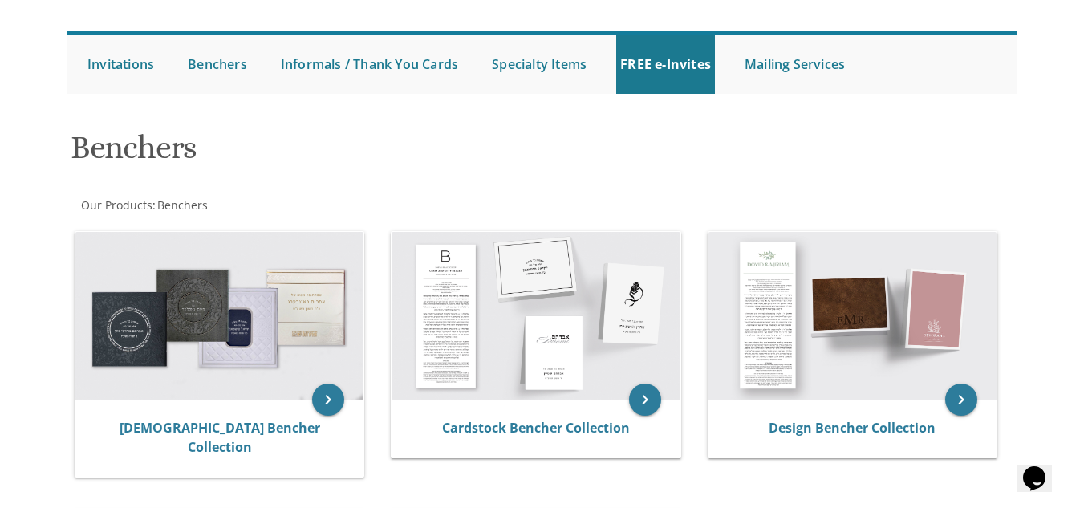
scroll to position [100, 0]
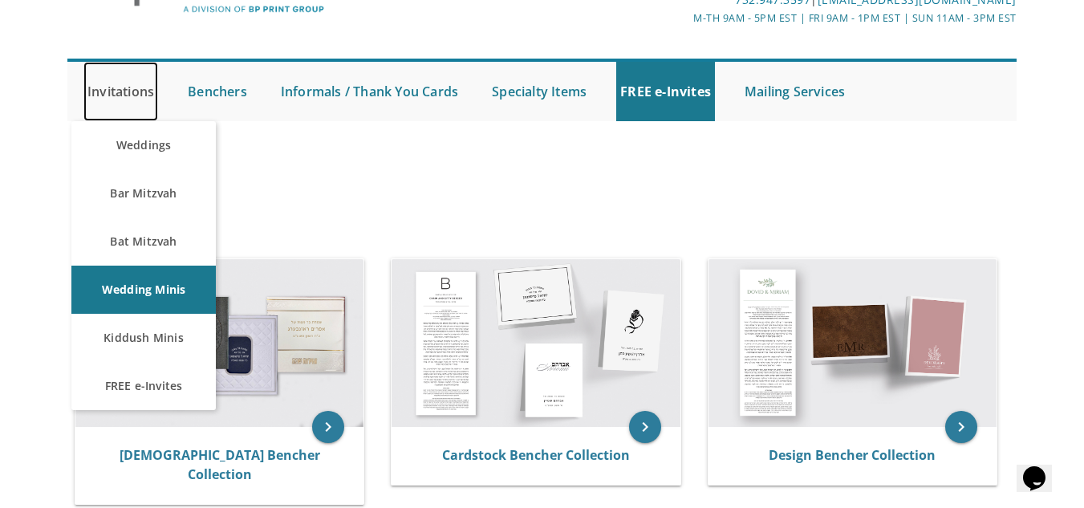
click at [120, 91] on link "Invitations" at bounding box center [120, 91] width 75 height 59
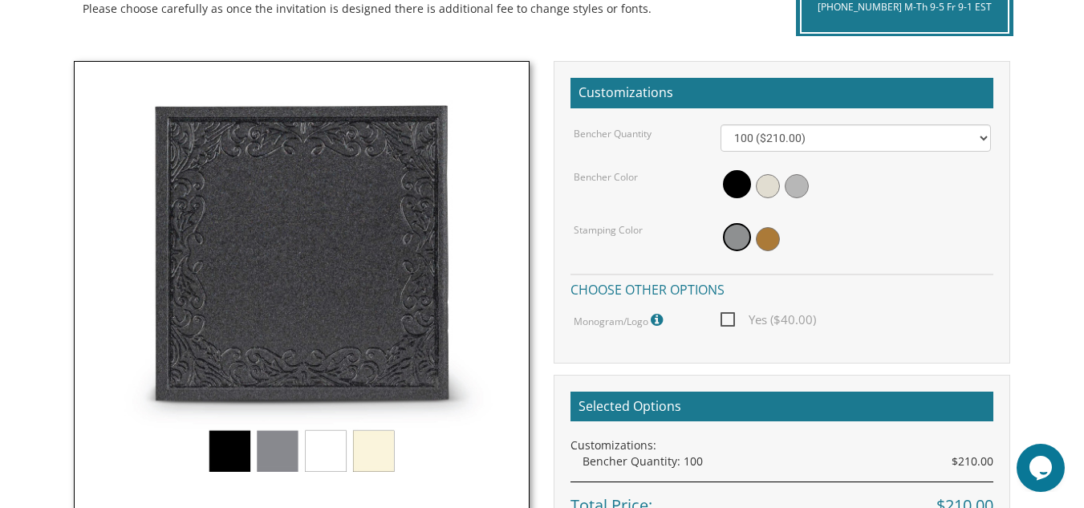
scroll to position [417, 0]
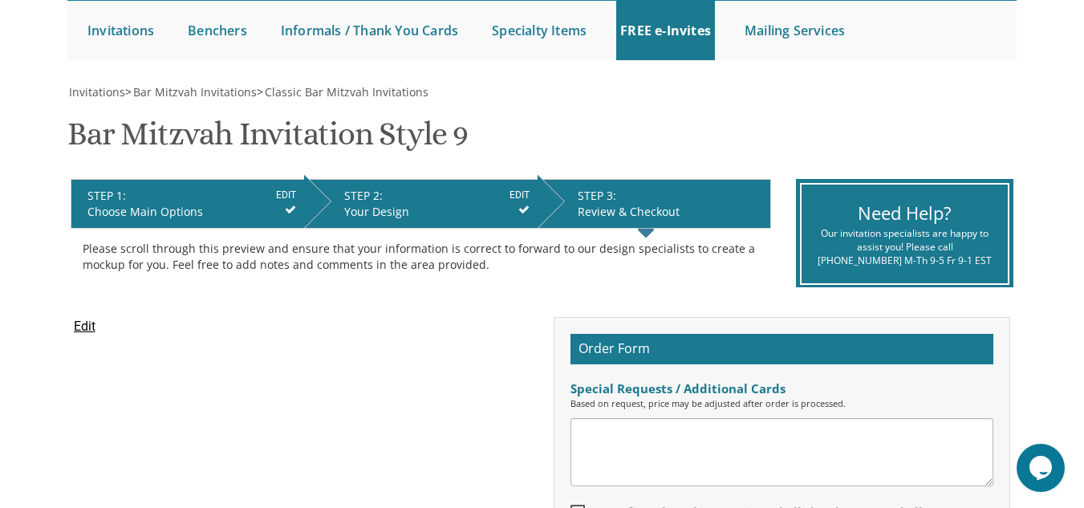
scroll to position [175, 0]
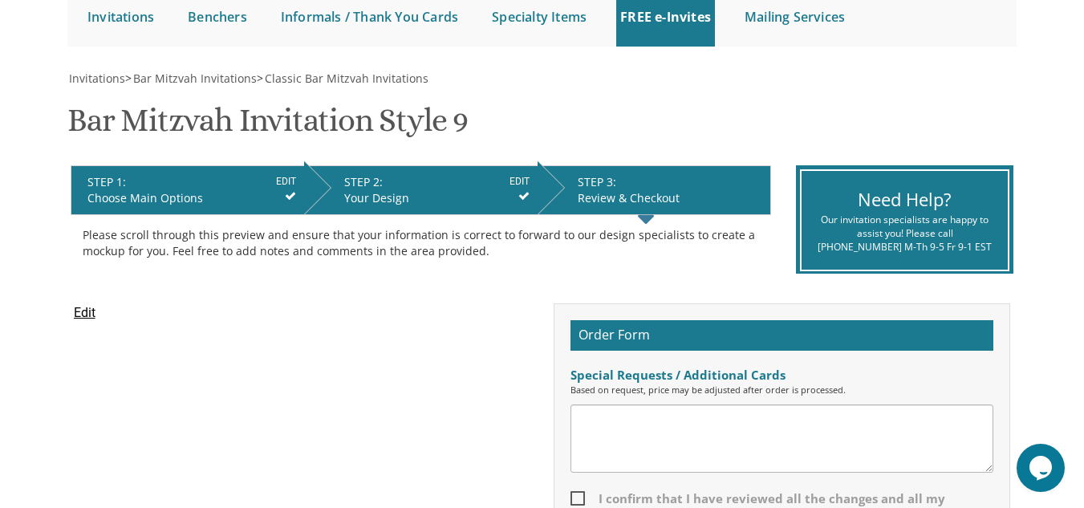
click at [91, 315] on input "Edit" at bounding box center [85, 312] width 22 height 19
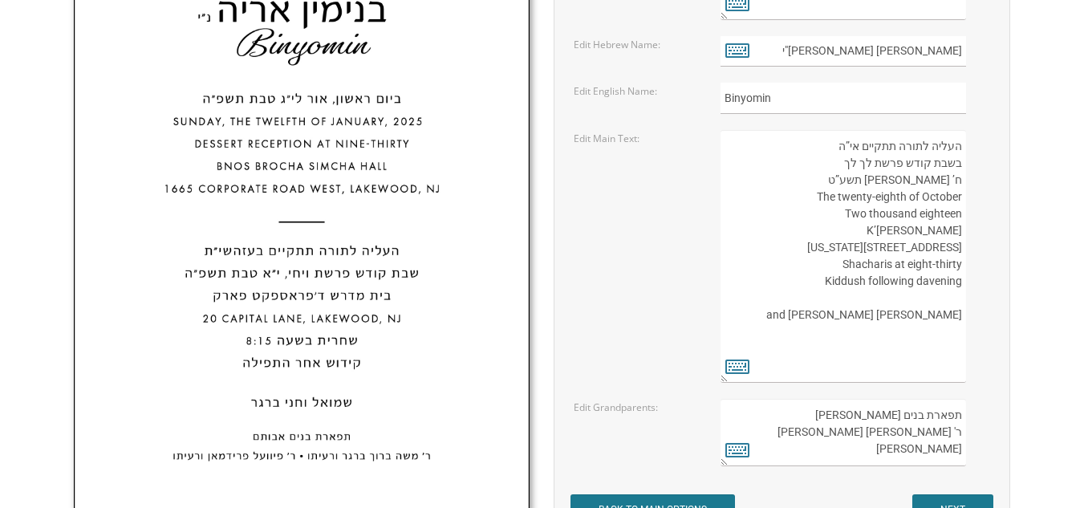
scroll to position [699, 0]
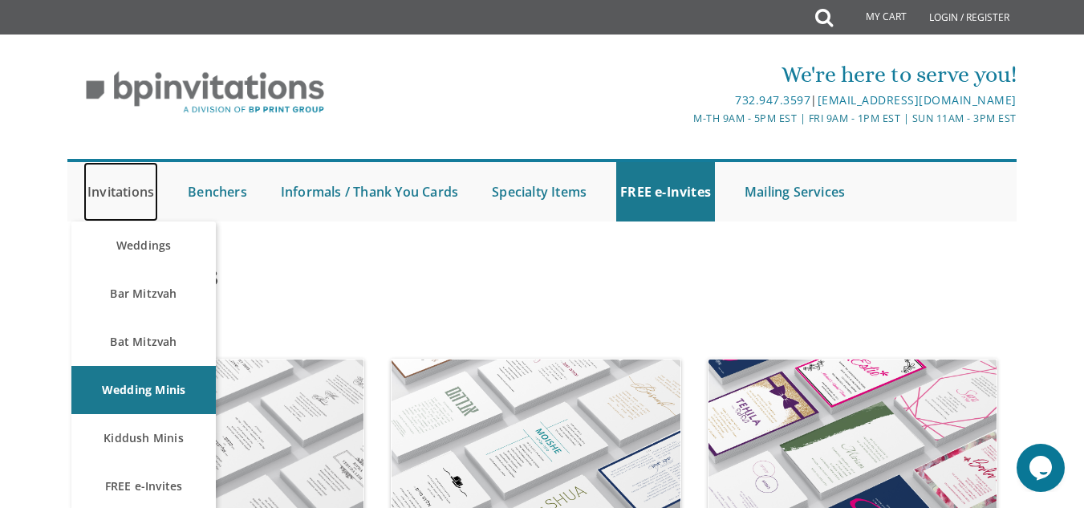
click at [114, 184] on link "Invitations" at bounding box center [120, 191] width 75 height 59
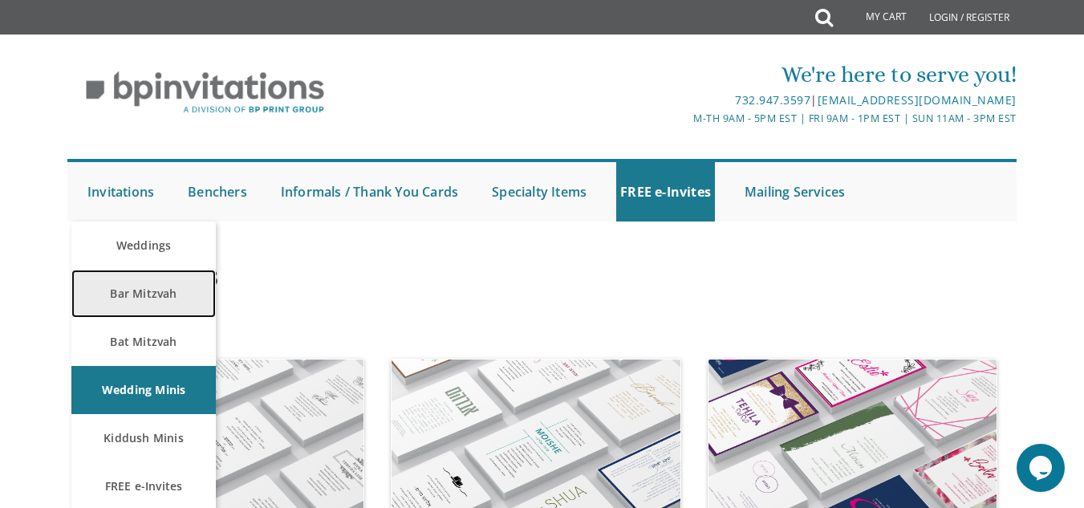
click at [156, 306] on link "Bar Mitzvah" at bounding box center [143, 293] width 144 height 48
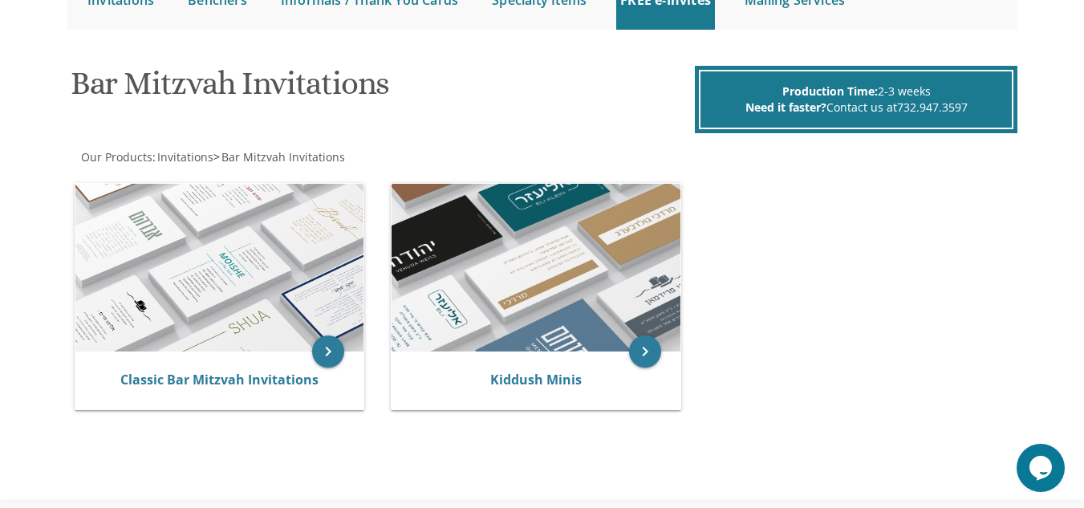
scroll to position [192, 0]
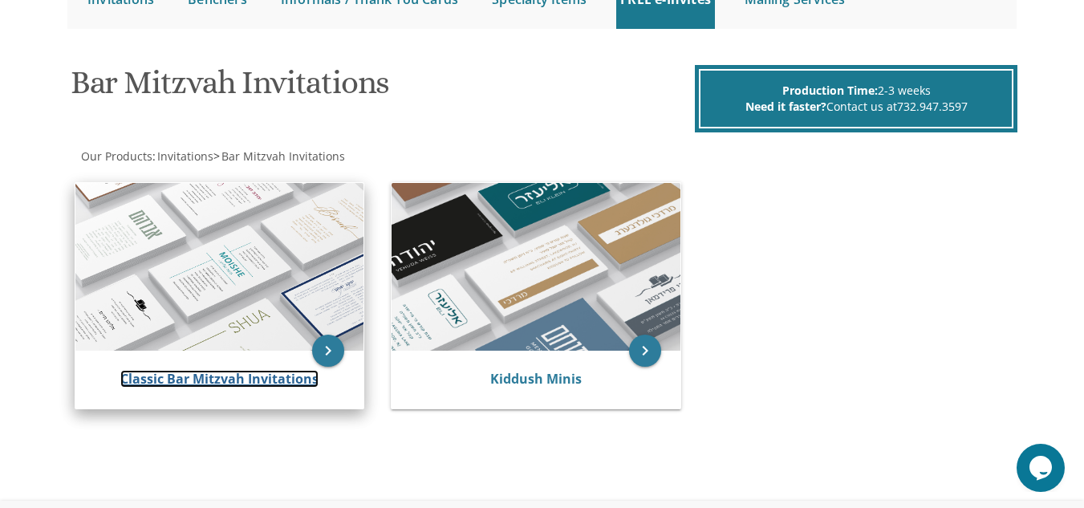
click at [202, 375] on link "Classic Bar Mitzvah Invitations" at bounding box center [219, 379] width 198 height 18
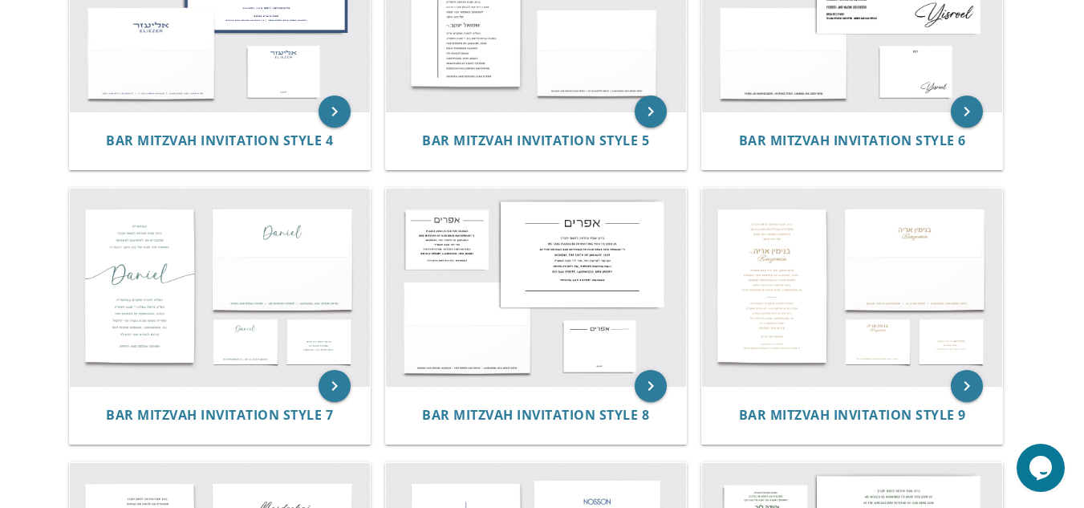
scroll to position [710, 0]
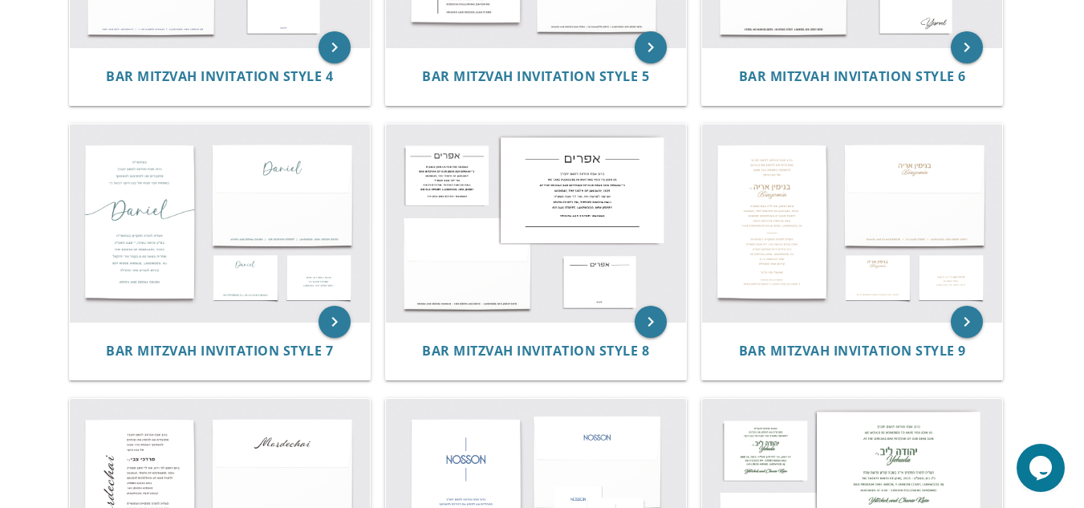
scroll to position [774, 0]
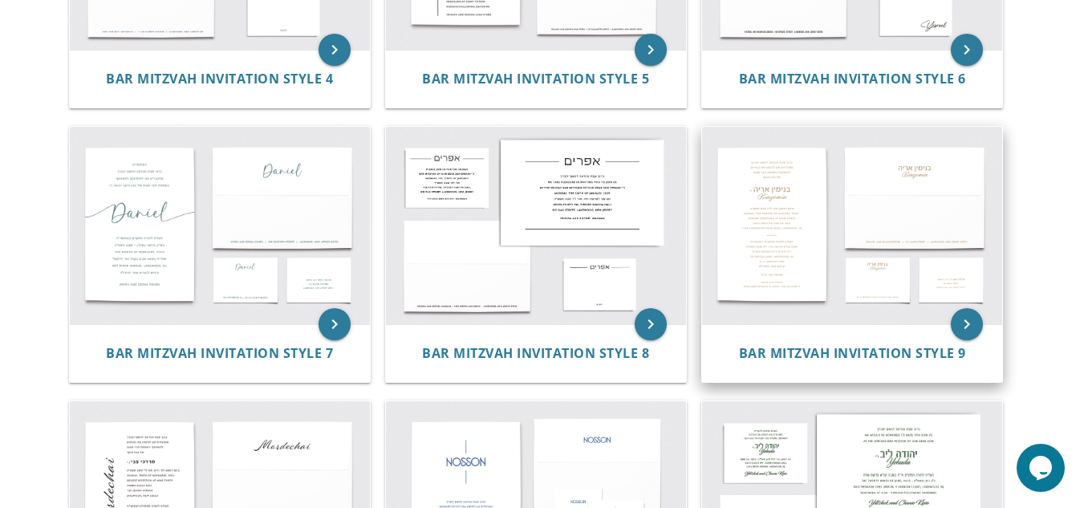
click at [763, 172] on img at bounding box center [852, 225] width 300 height 197
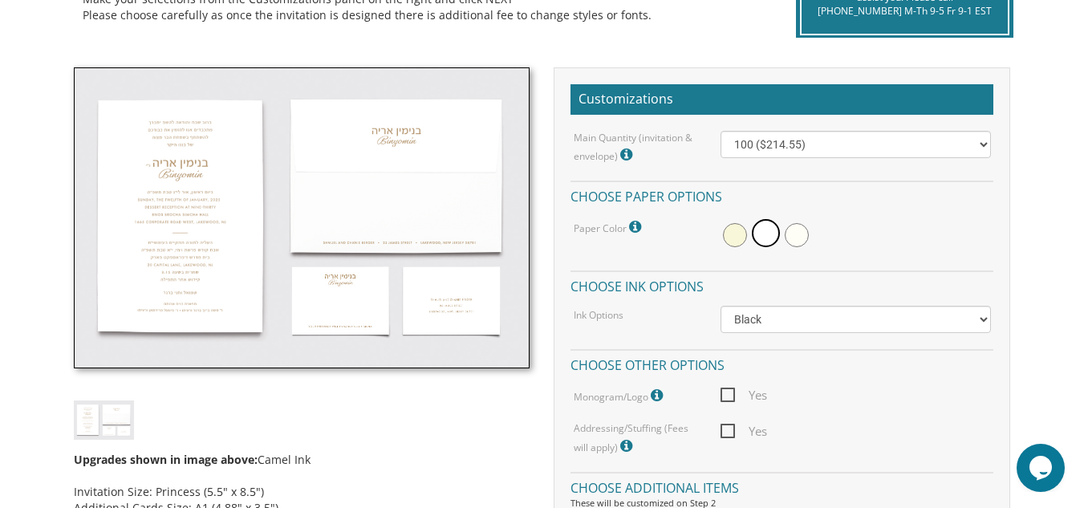
scroll to position [404, 0]
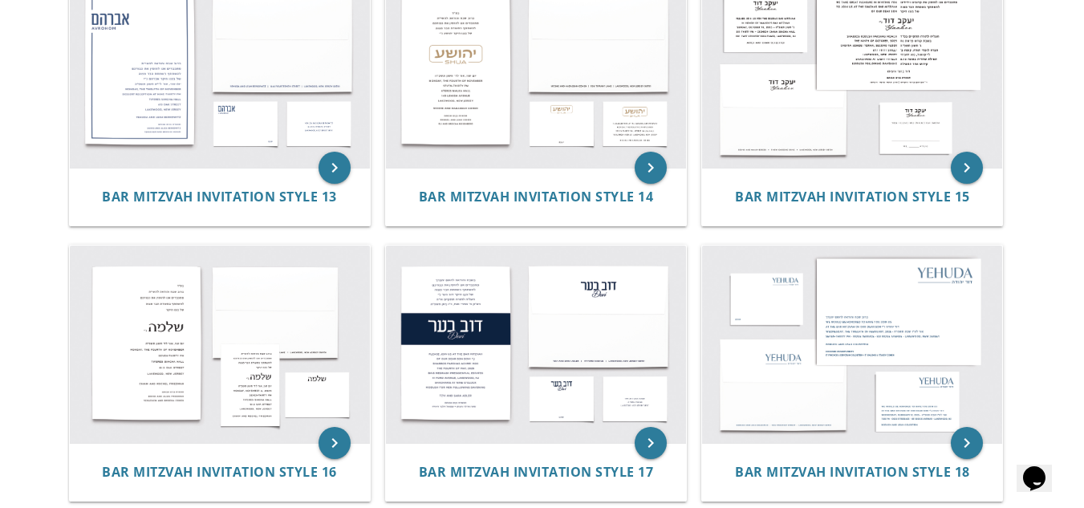
scroll to position [1485, 0]
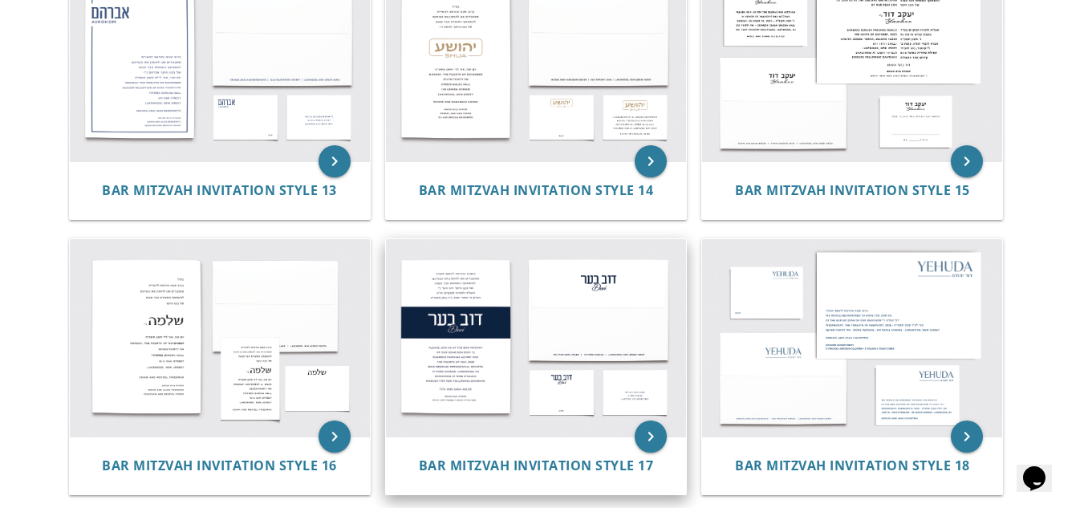
click at [582, 367] on img at bounding box center [536, 337] width 300 height 197
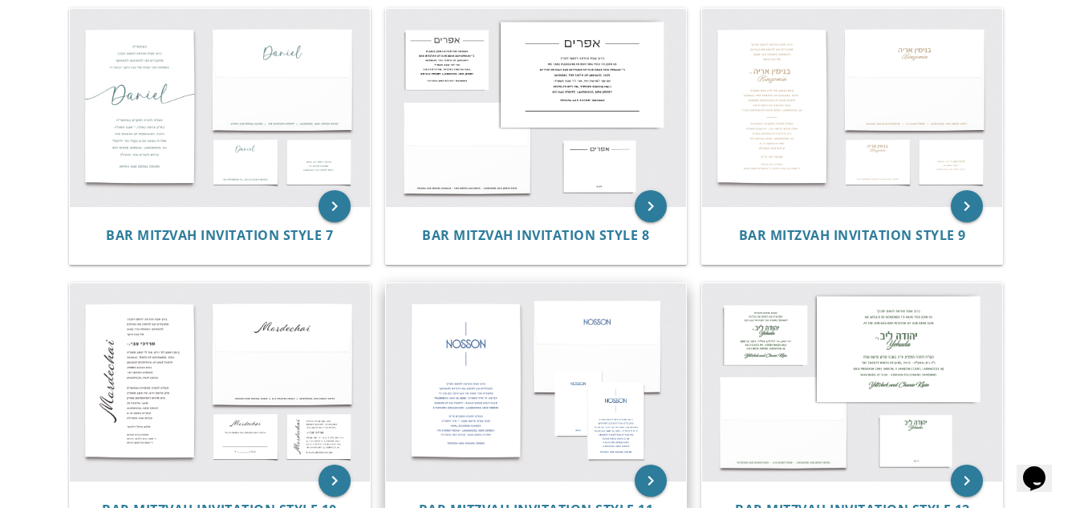
scroll to position [724, 0]
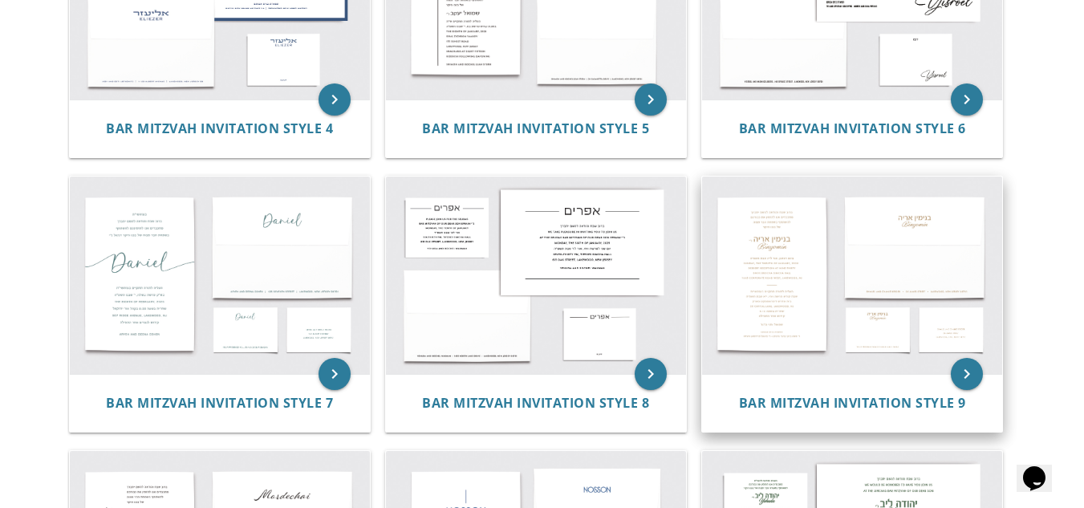
click at [859, 265] on img at bounding box center [852, 274] width 300 height 197
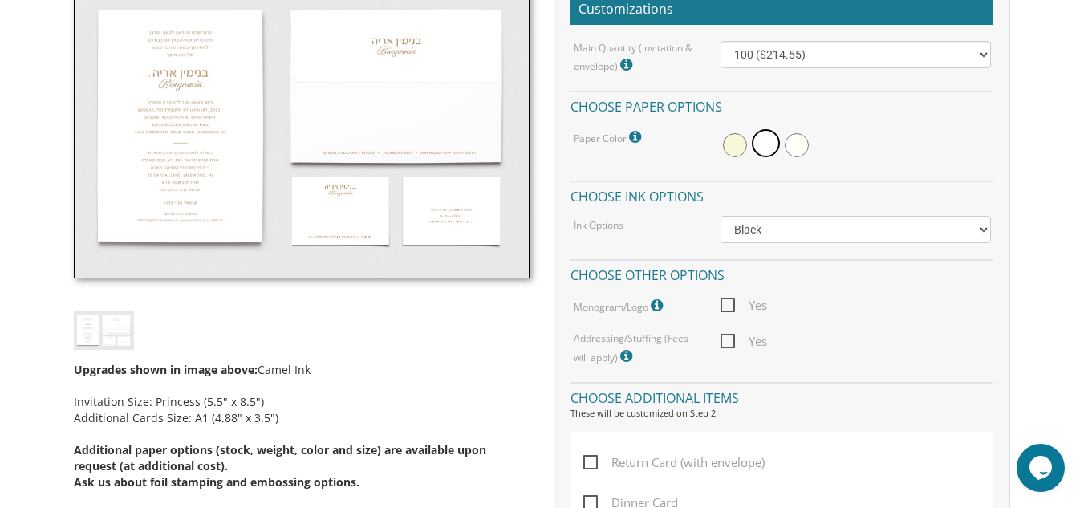
scroll to position [505, 0]
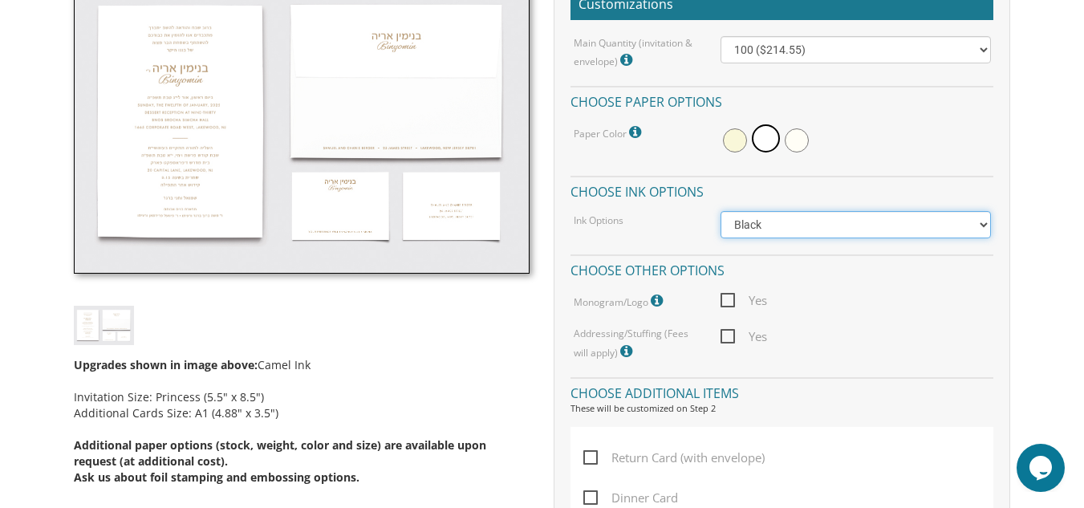
click at [829, 221] on select "Black Colored Ink ($65.00) Black + One Color ($100.00) Two Colors ($137.95)" at bounding box center [854, 224] width 269 height 27
click at [720, 211] on select "Black Colored Ink ($65.00) Black + One Color ($100.00) Two Colors ($137.95)" at bounding box center [854, 224] width 269 height 27
click at [850, 226] on select "Black Colored Ink ($65.00) Black + One Color ($100.00) Two Colors ($137.95)" at bounding box center [854, 224] width 269 height 27
click at [720, 211] on select "Black Colored Ink ($65.00) Black + One Color ($100.00) Two Colors ($137.95)" at bounding box center [854, 224] width 269 height 27
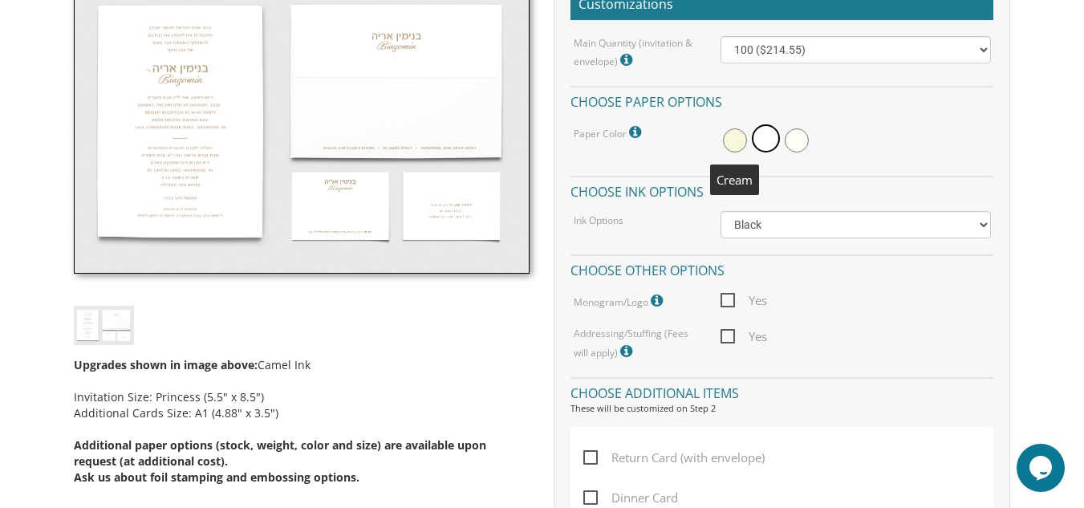
click at [737, 145] on span at bounding box center [735, 140] width 24 height 24
click at [731, 140] on span at bounding box center [737, 138] width 28 height 28
click at [763, 138] on span at bounding box center [768, 140] width 24 height 24
click at [808, 143] on span at bounding box center [796, 140] width 24 height 24
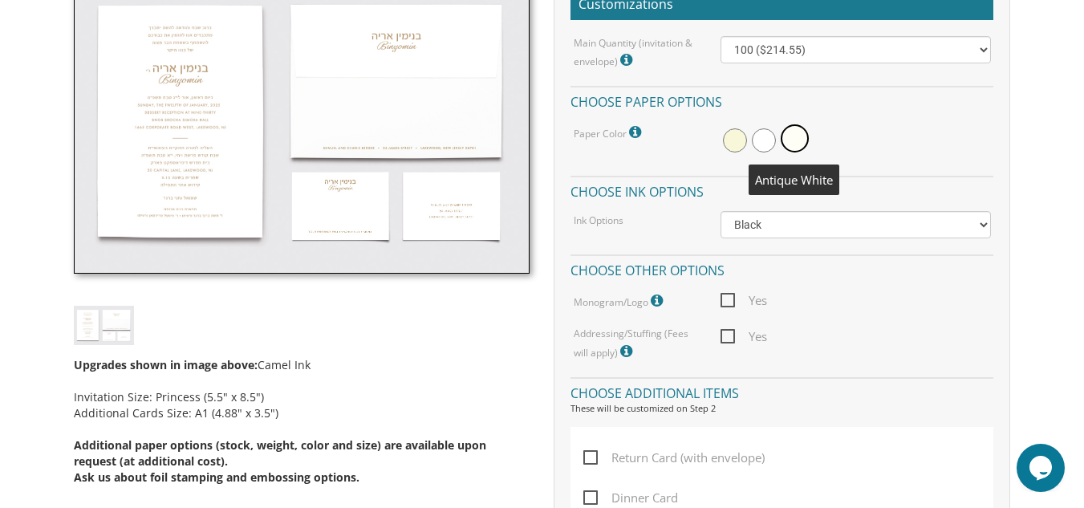
click at [800, 138] on span at bounding box center [794, 138] width 28 height 28
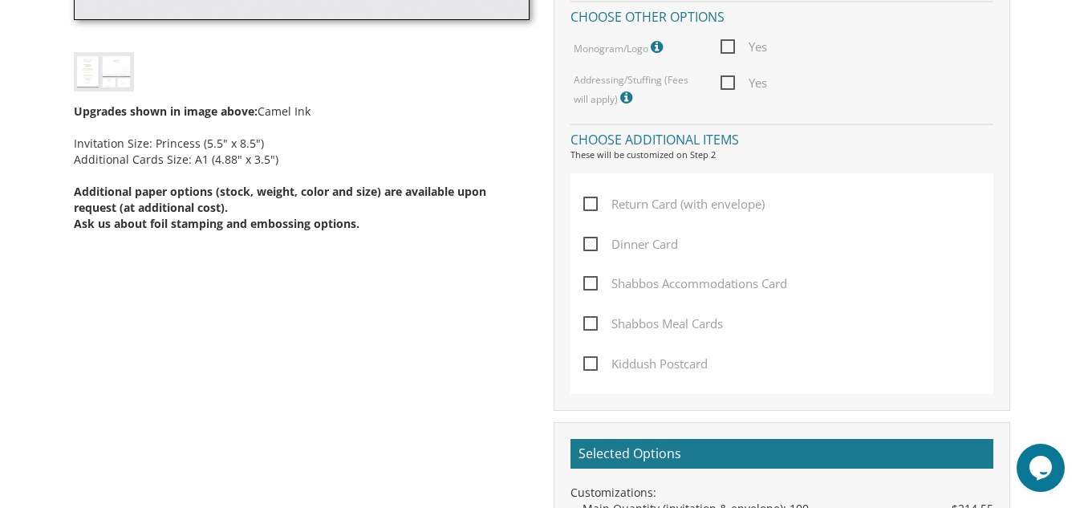
scroll to position [763, 0]
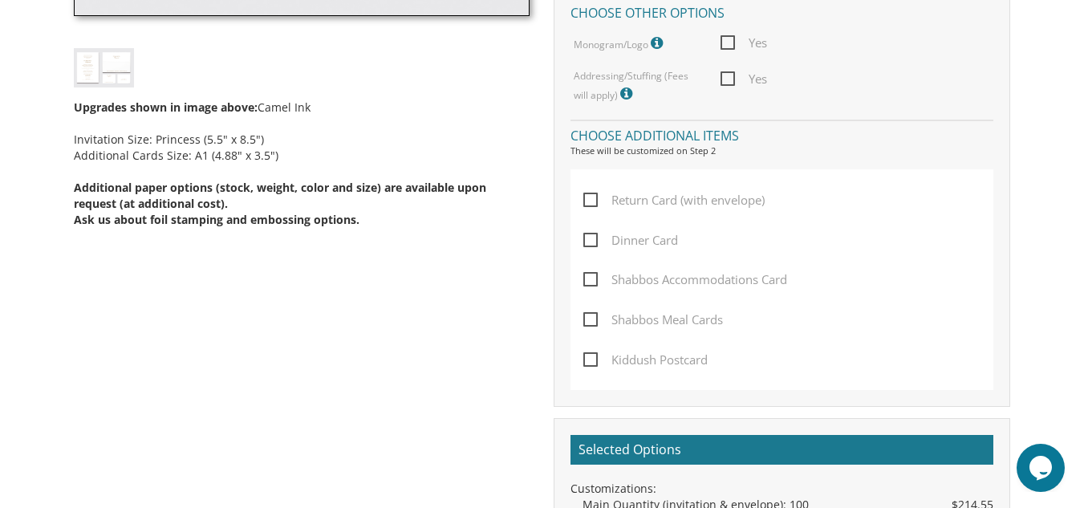
click at [589, 199] on span "Return Card (with envelope)" at bounding box center [673, 200] width 181 height 20
click at [589, 199] on input "Return Card (with envelope)" at bounding box center [588, 198] width 10 height 10
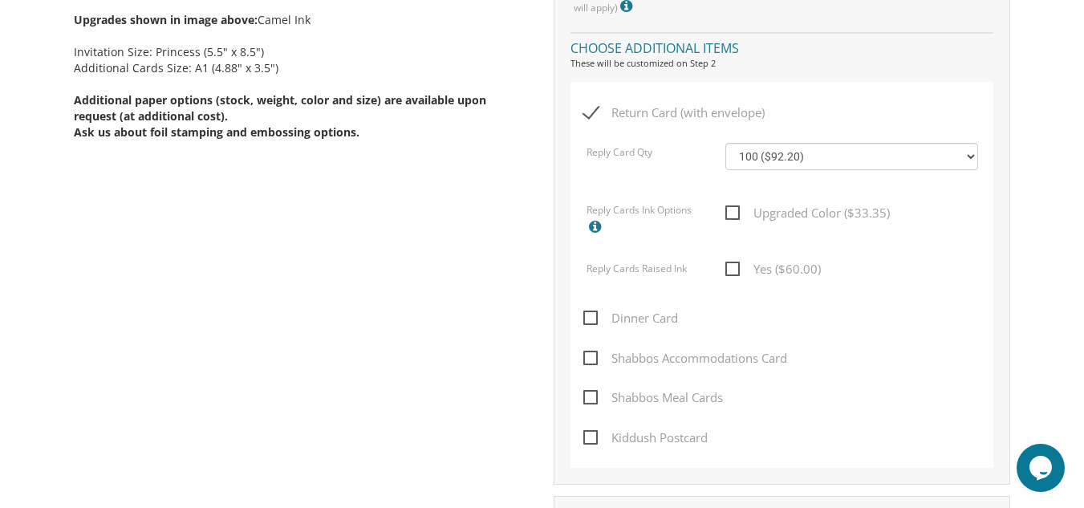
scroll to position [856, 0]
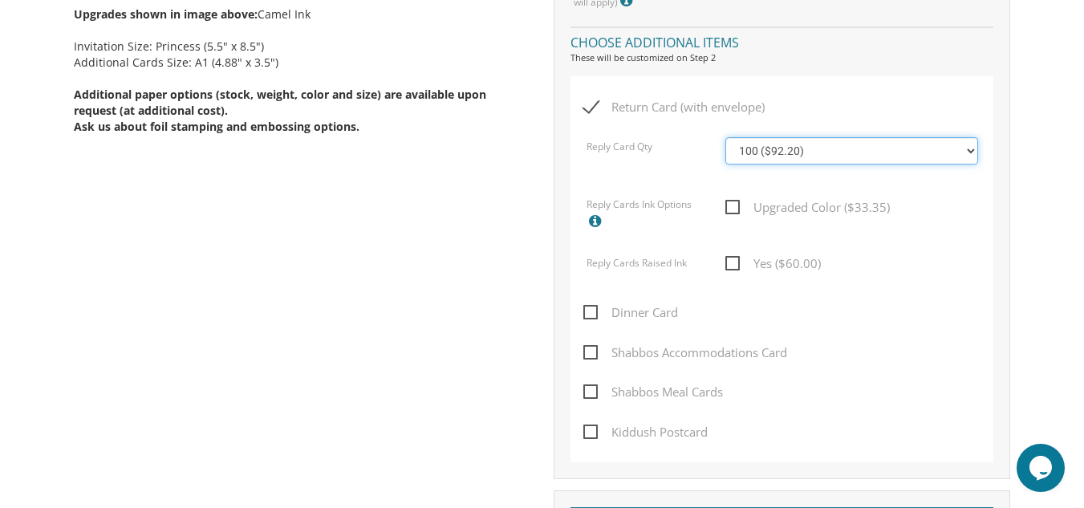
click at [894, 156] on select "100 ($92.20) 200 ($119.30) 300 ($141.90) 400 ($168.75) 500 ($191.00) 600 ($217.…" at bounding box center [851, 150] width 253 height 27
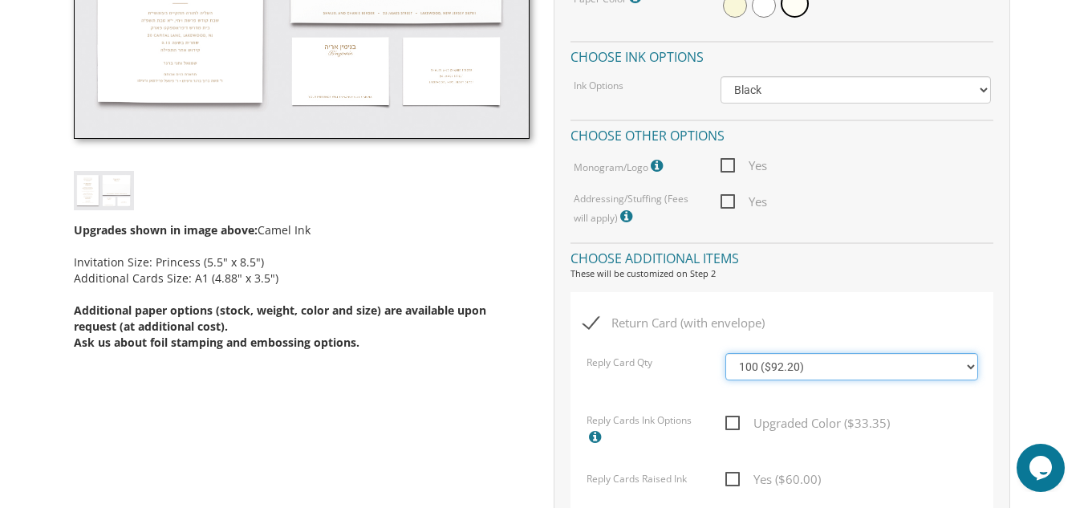
scroll to position [659, 0]
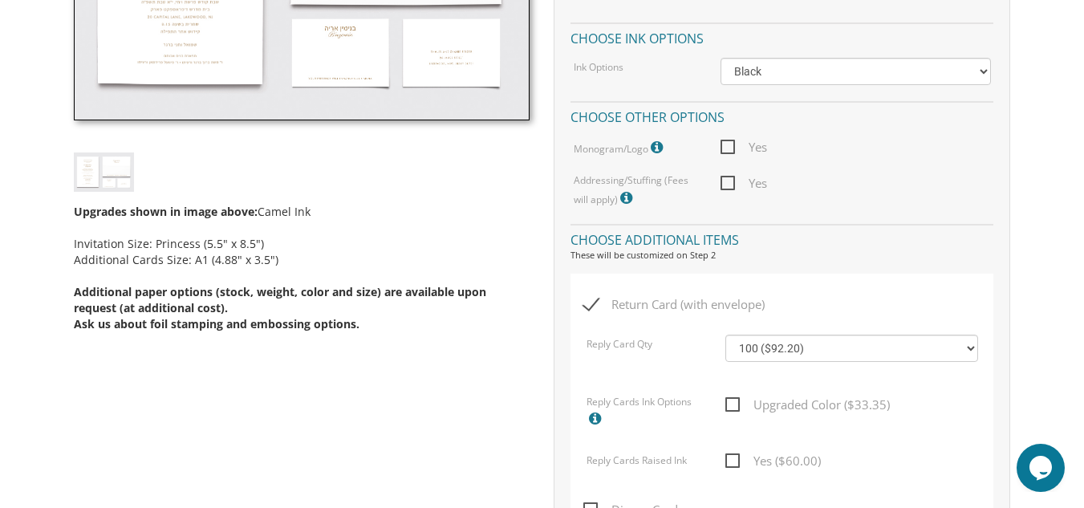
click at [595, 308] on span "Return Card (with envelope)" at bounding box center [673, 304] width 181 height 20
click at [594, 308] on input "Return Card (with envelope)" at bounding box center [588, 303] width 10 height 10
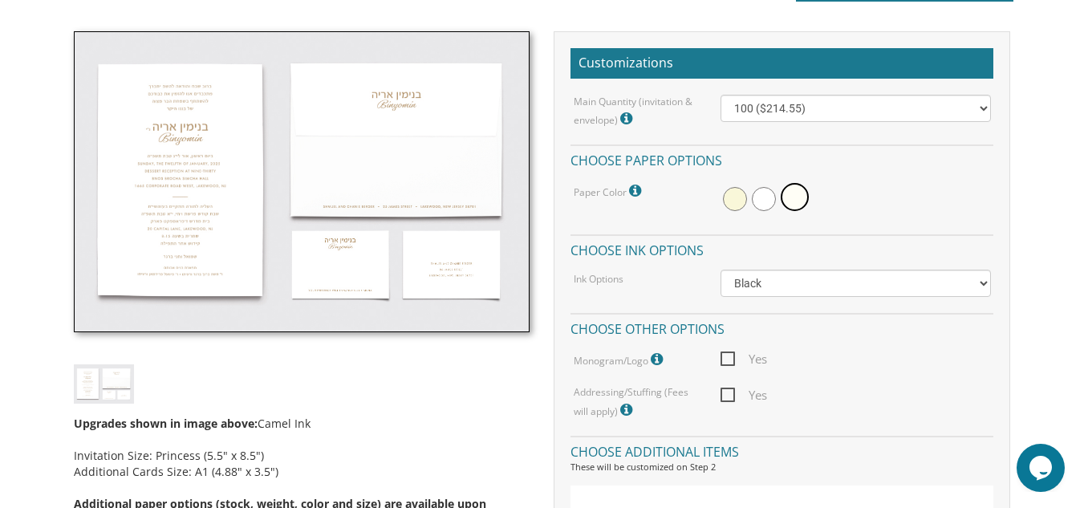
scroll to position [446, 0]
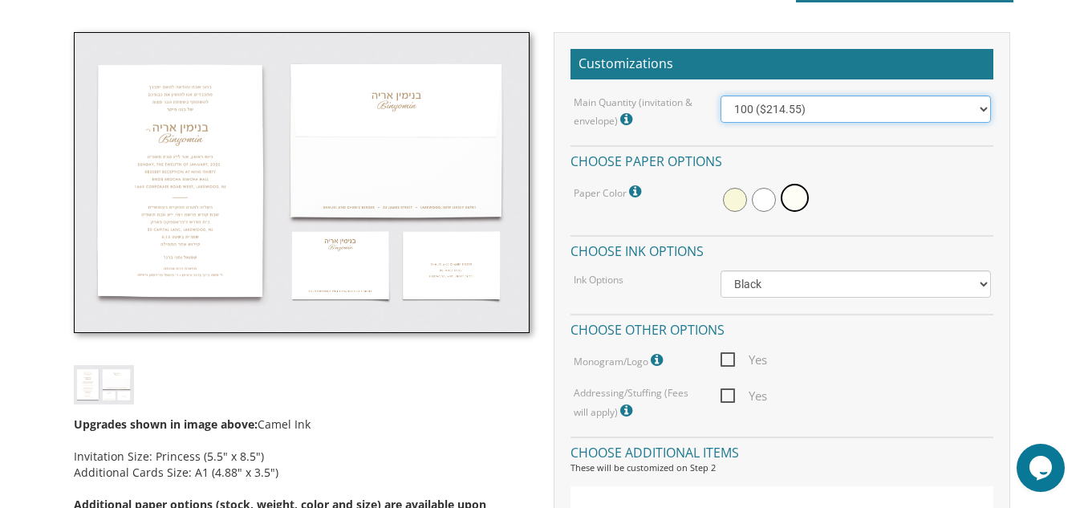
click at [951, 107] on select "100 ($214.55) 200 ($254.60) 300 ($294.25) 400 ($333.55) 500 ($373.90) 600 ($413…" at bounding box center [854, 108] width 269 height 27
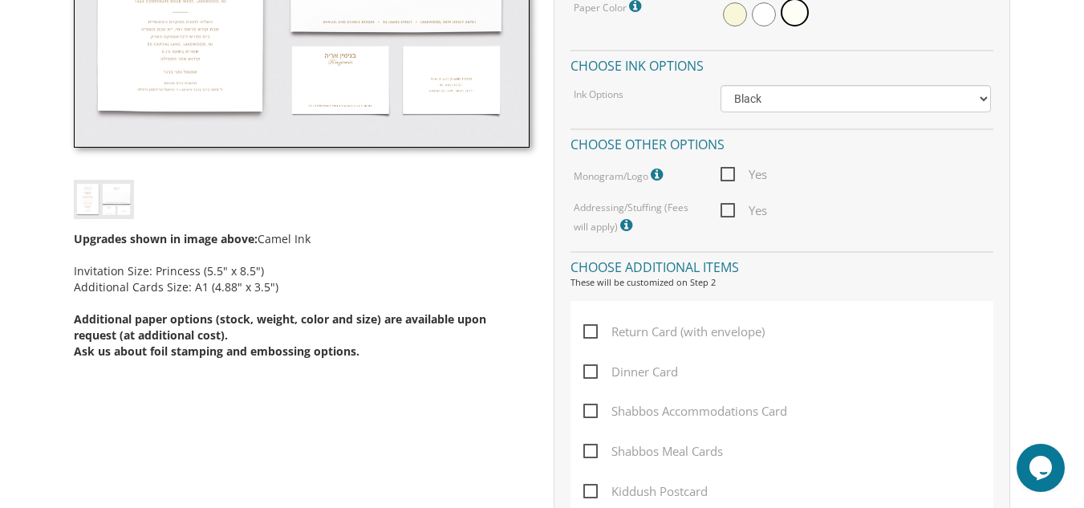
scroll to position [633, 0]
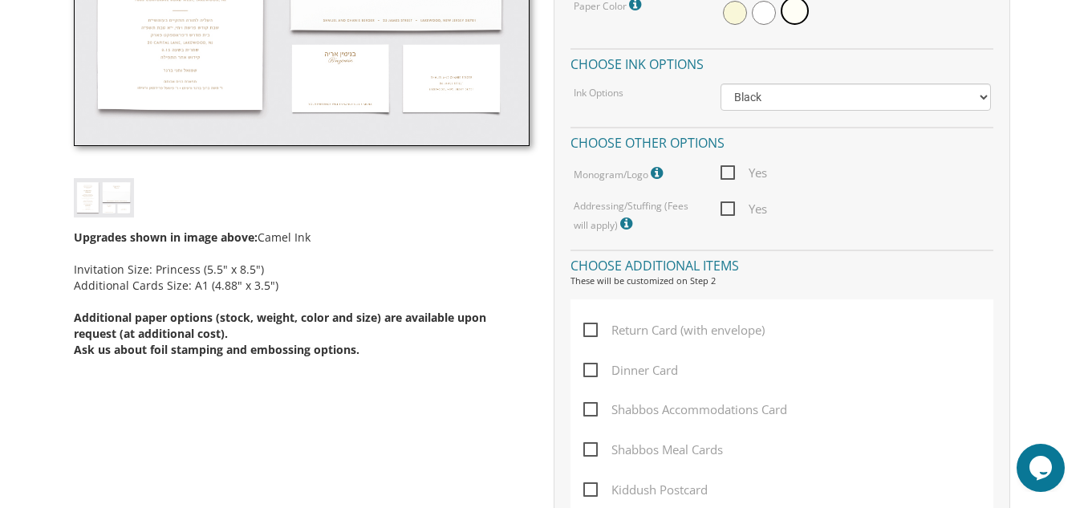
click at [592, 332] on span "Return Card (with envelope)" at bounding box center [673, 330] width 181 height 20
click at [592, 332] on input "Return Card (with envelope)" at bounding box center [588, 328] width 10 height 10
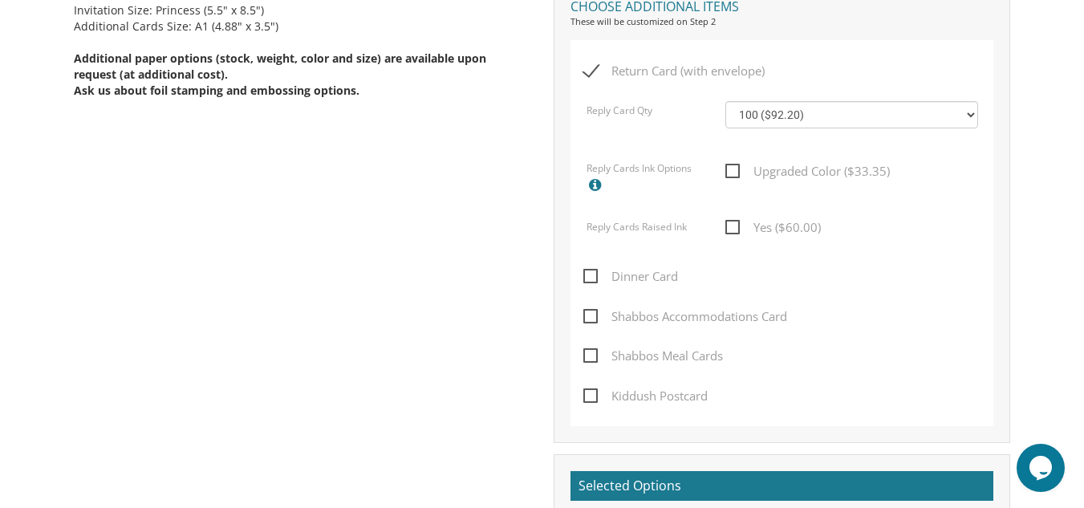
scroll to position [895, 0]
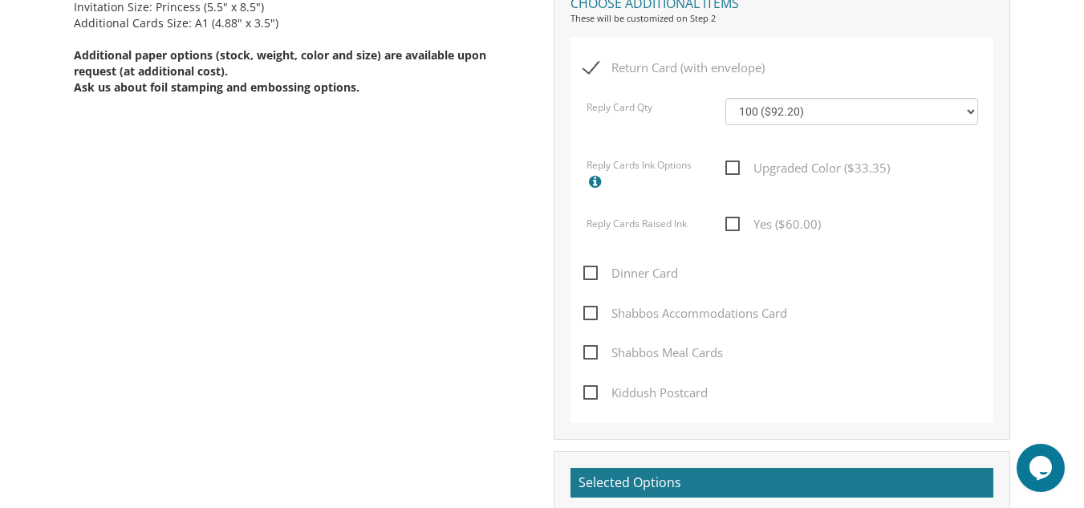
click at [594, 70] on span "Return Card (with envelope)" at bounding box center [673, 68] width 181 height 20
click at [594, 70] on input "Return Card (with envelope)" at bounding box center [588, 66] width 10 height 10
checkbox input "false"
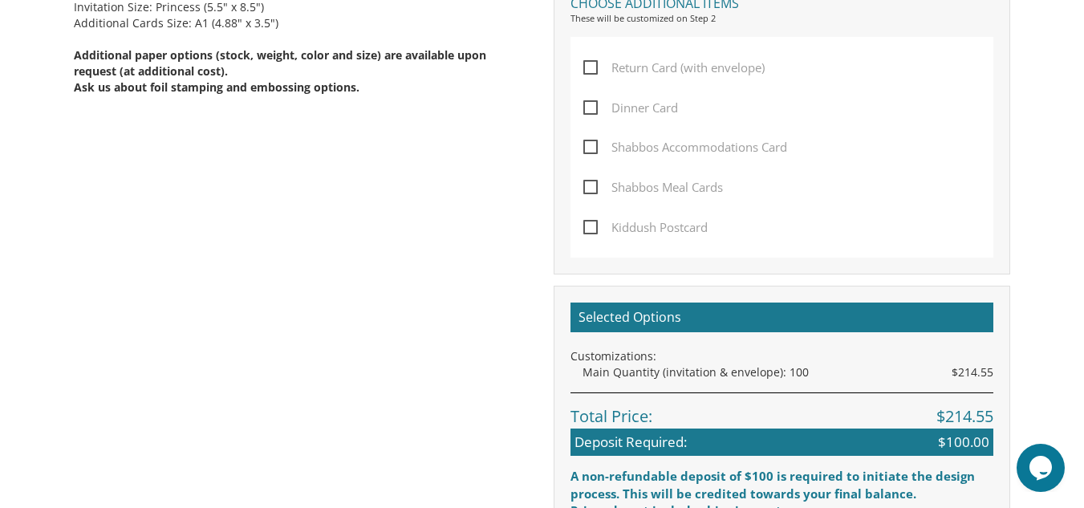
click at [594, 148] on span "Shabbos Accommodations Card" at bounding box center [685, 147] width 204 height 20
click at [594, 148] on input "Shabbos Accommodations Card" at bounding box center [588, 145] width 10 height 10
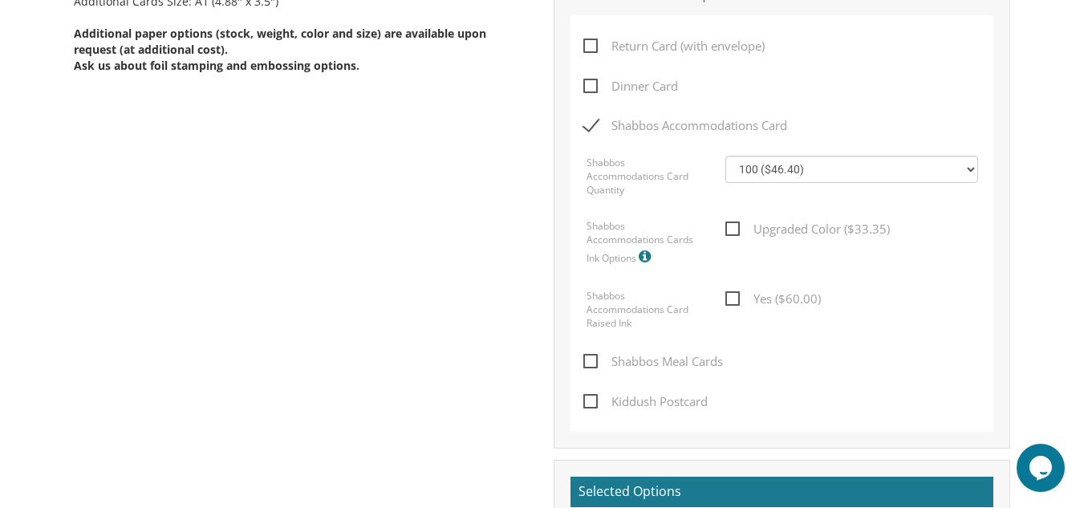
scroll to position [914, 0]
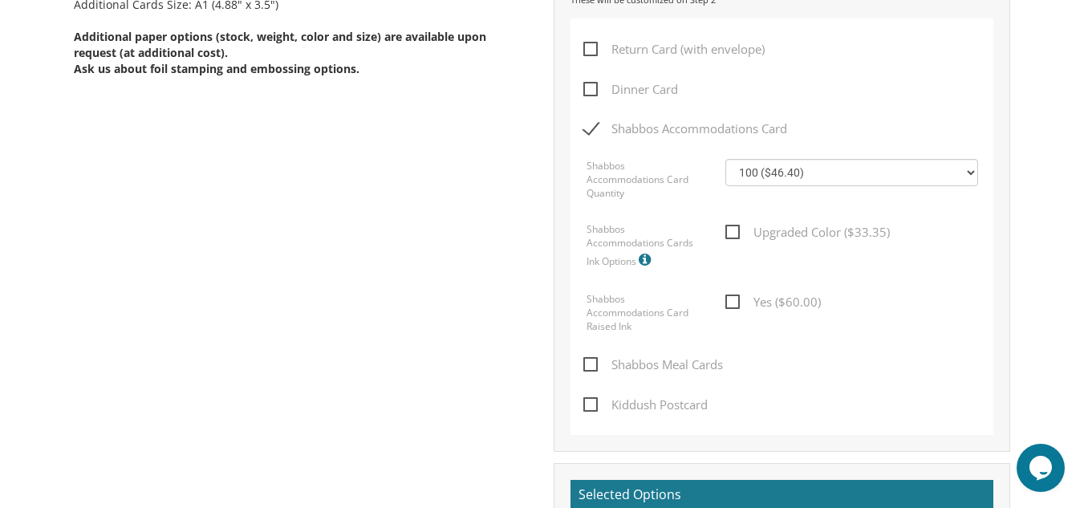
click at [592, 130] on span "Shabbos Accommodations Card" at bounding box center [685, 129] width 204 height 20
click at [592, 130] on input "Shabbos Accommodations Card" at bounding box center [588, 127] width 10 height 10
checkbox input "false"
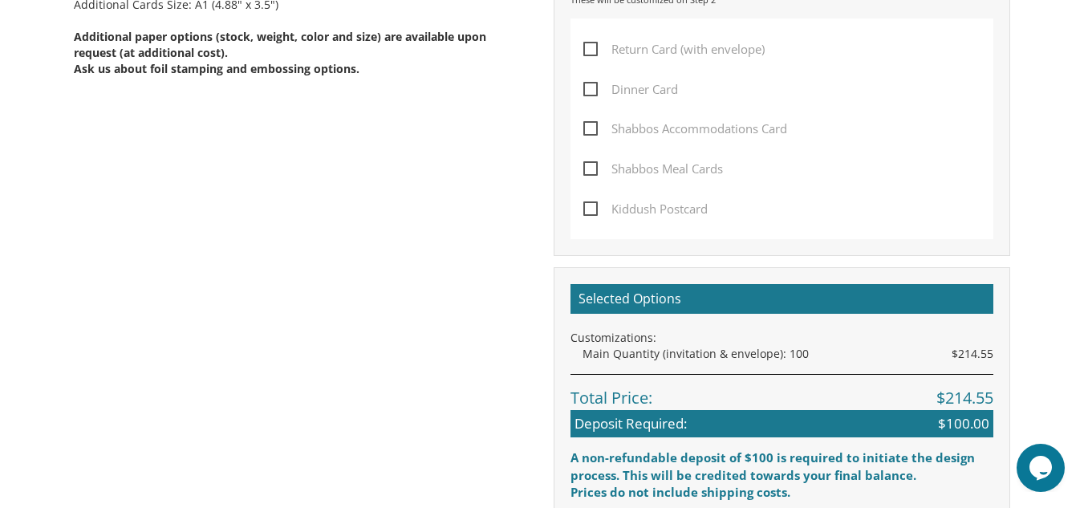
click at [592, 48] on span "Return Card (with envelope)" at bounding box center [673, 49] width 181 height 20
click at [592, 48] on input "Return Card (with envelope)" at bounding box center [588, 48] width 10 height 10
checkbox input "true"
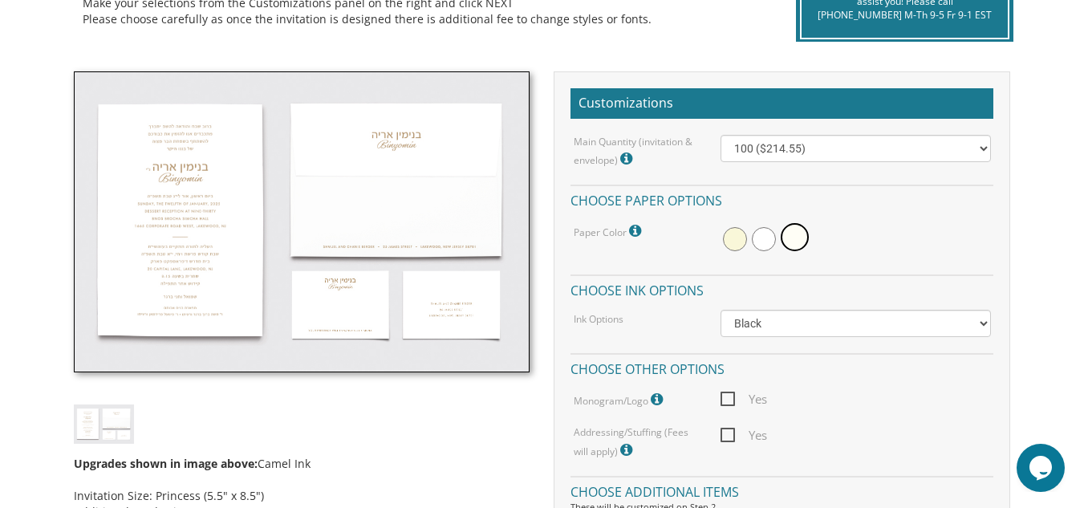
scroll to position [406, 0]
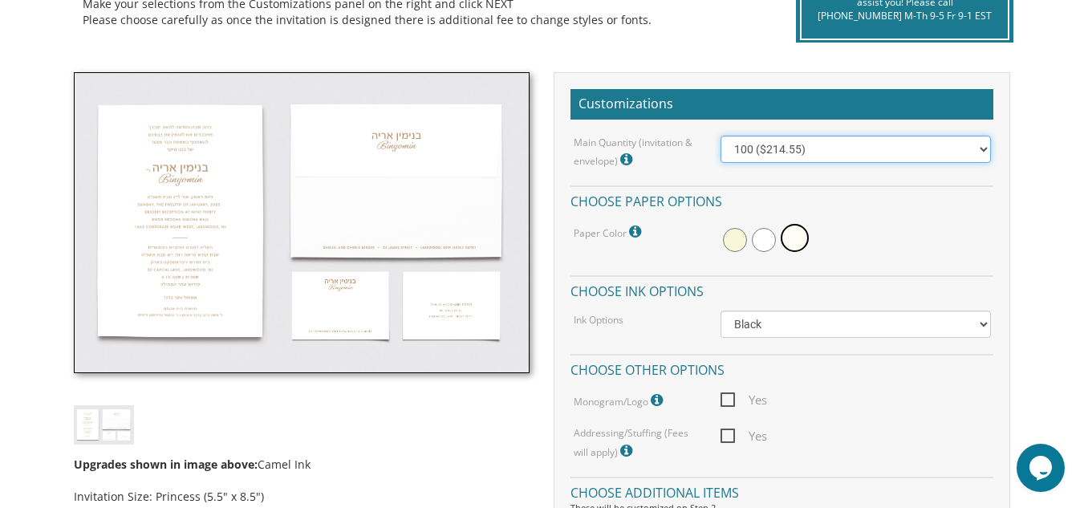
click at [756, 157] on select "100 ($214.55) 200 ($254.60) 300 ($294.25) 400 ($333.55) 500 ($373.90) 600 ($413…" at bounding box center [854, 149] width 269 height 27
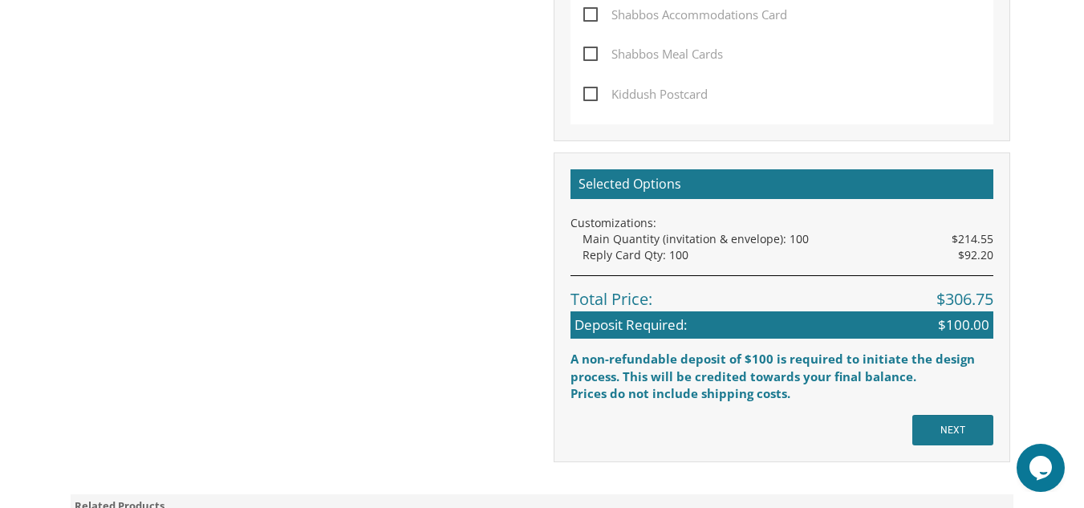
scroll to position [1298, 0]
